Goal: Transaction & Acquisition: Purchase product/service

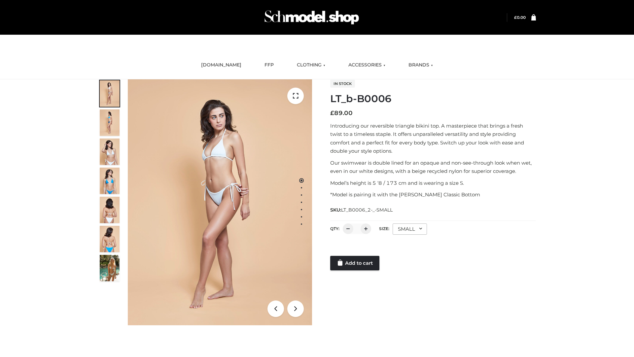
click at [355, 263] on link "Add to cart" at bounding box center [354, 263] width 49 height 15
